Goal: Information Seeking & Learning: Learn about a topic

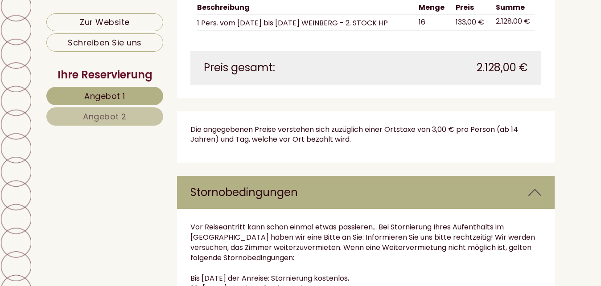
scroll to position [1606, 0]
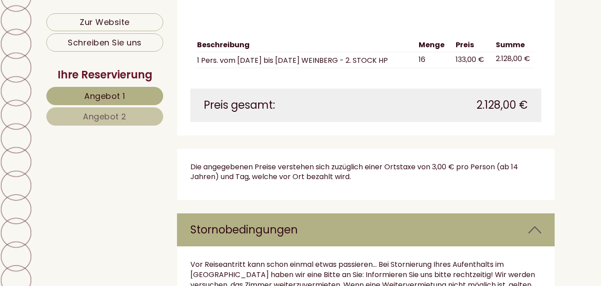
click at [112, 116] on span "Angebot 2" at bounding box center [105, 116] width 44 height 11
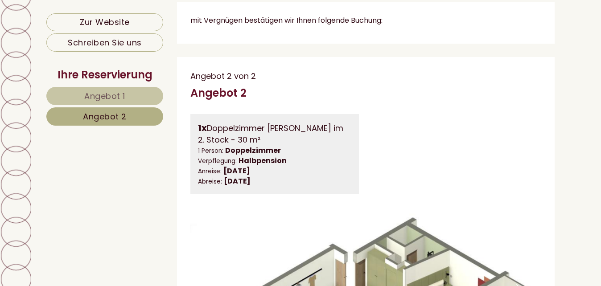
scroll to position [361, 0]
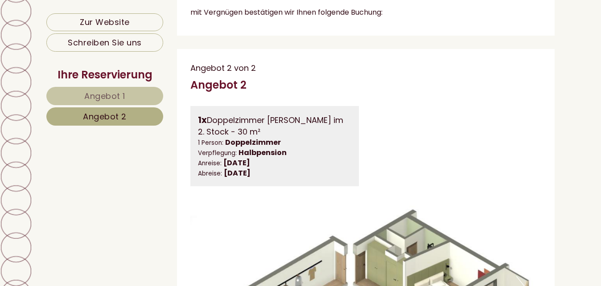
click at [132, 98] on link "Angebot 1" at bounding box center [104, 96] width 117 height 18
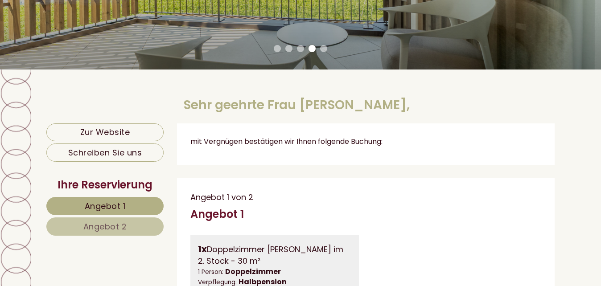
scroll to position [49, 0]
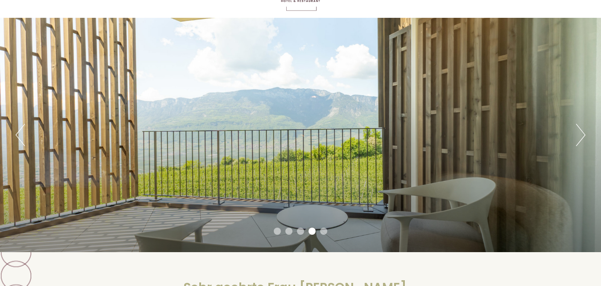
drag, startPoint x: 215, startPoint y: 116, endPoint x: 141, endPoint y: 202, distance: 113.9
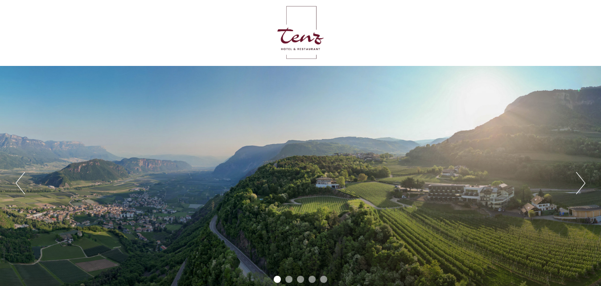
scroll to position [0, 0]
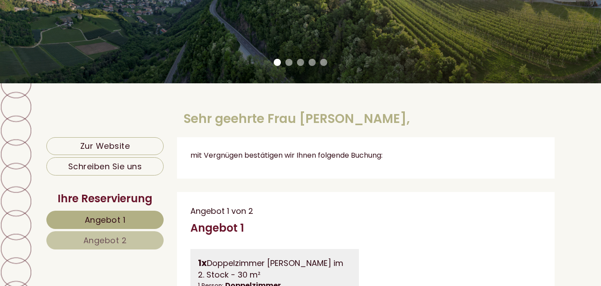
scroll to position [223, 0]
